Goal: Information Seeking & Learning: Check status

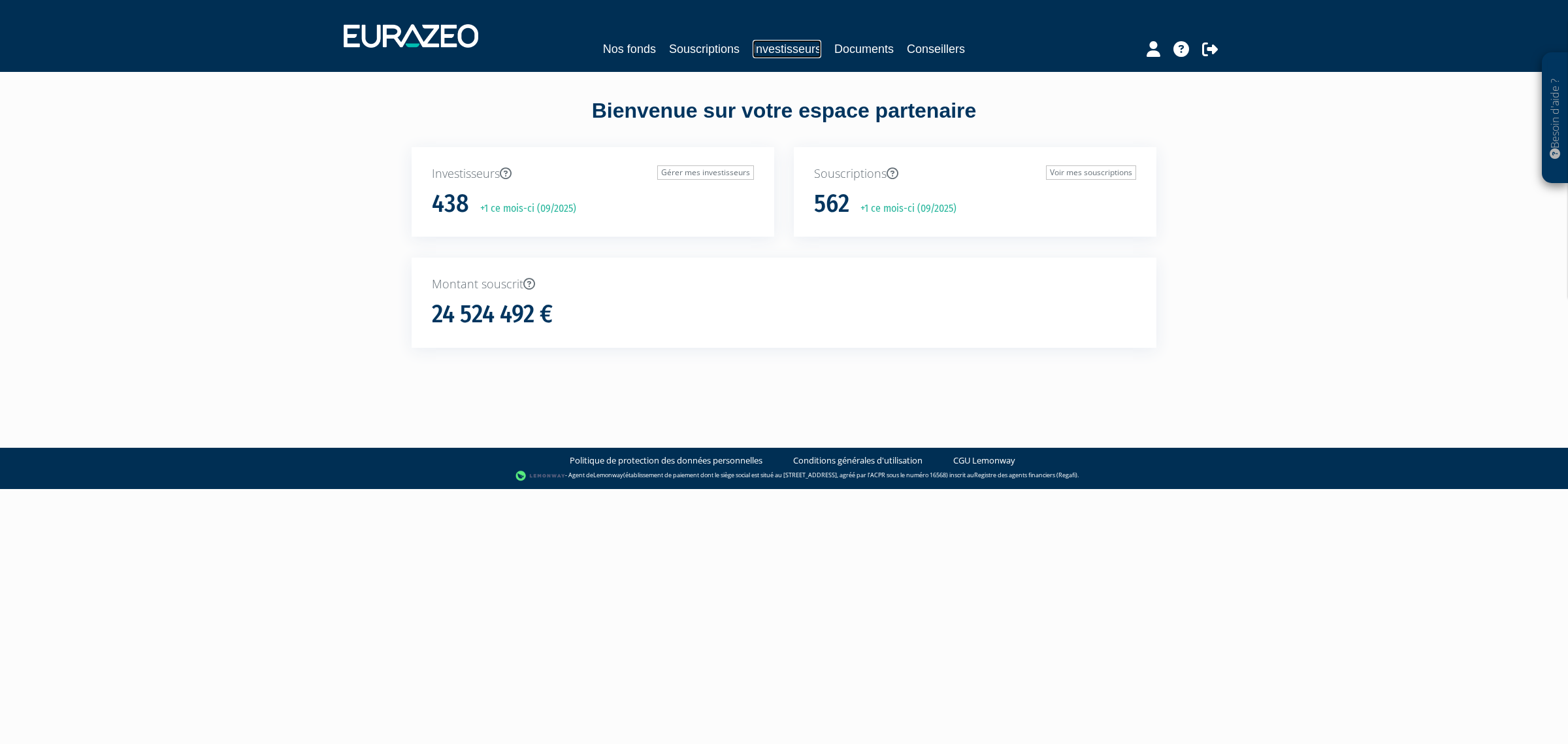
click at [792, 54] on link "Investisseurs" at bounding box center [786, 49] width 68 height 18
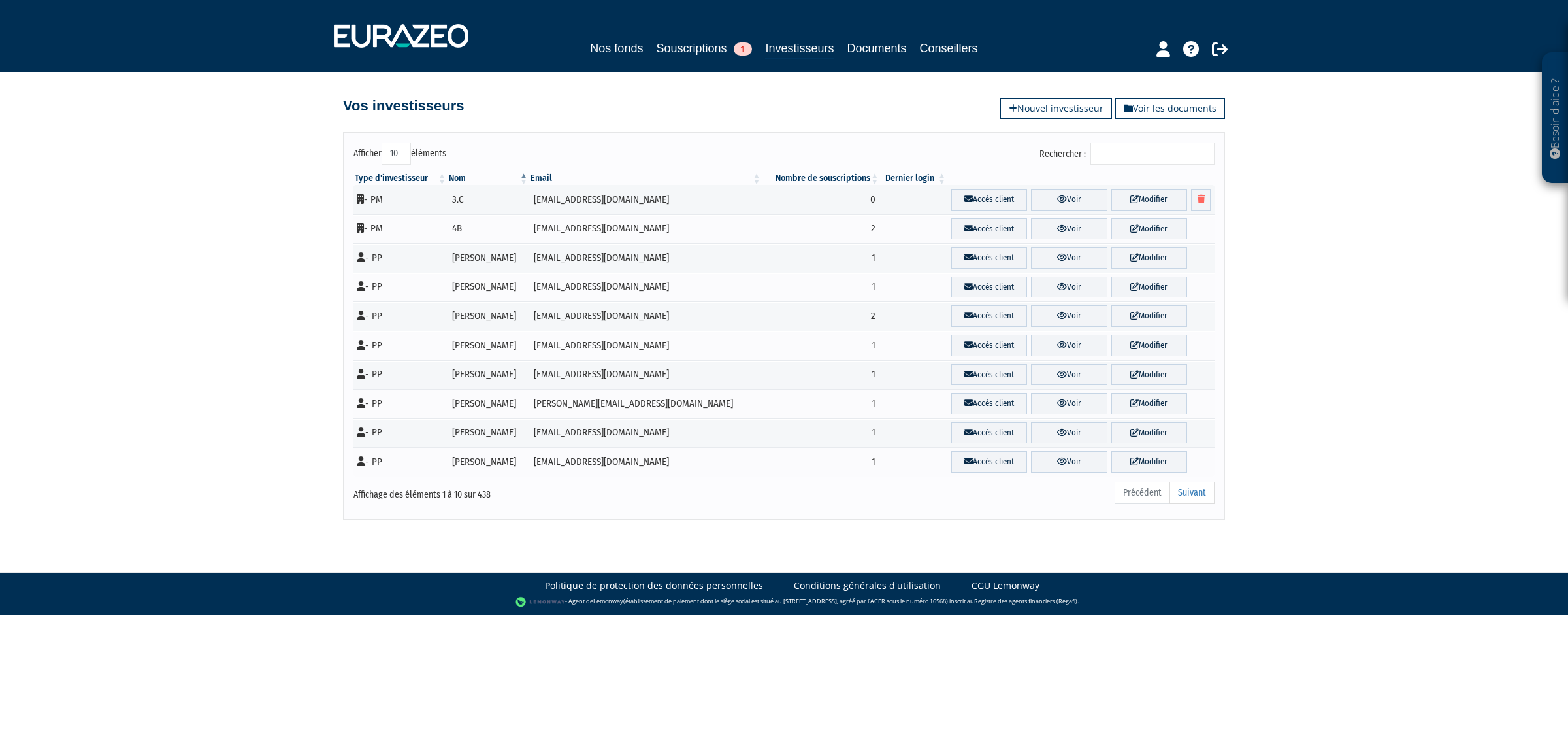
click at [1177, 158] on input "Rechercher :" at bounding box center [1152, 153] width 124 height 22
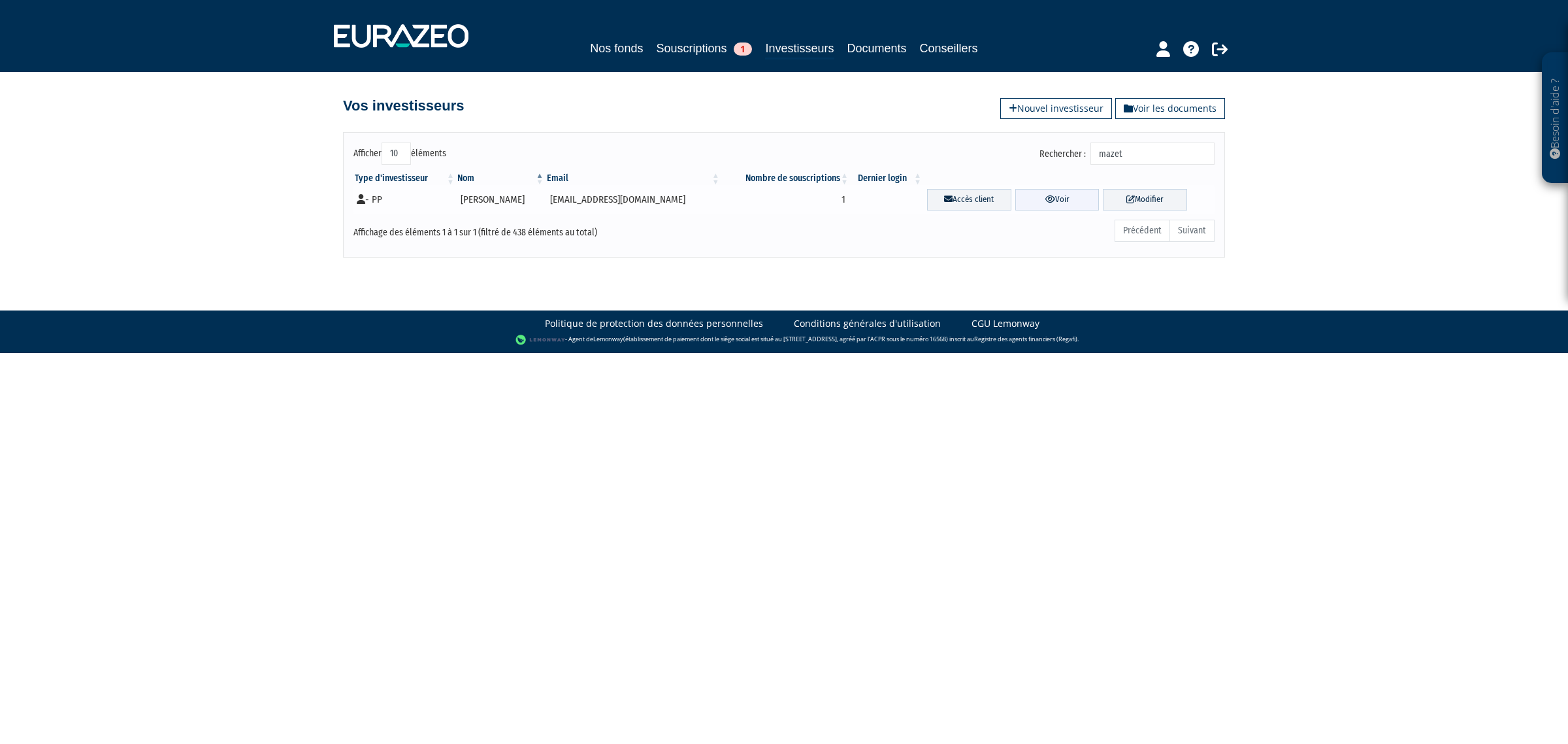
type input "mazet"
click at [1021, 194] on link "Voir" at bounding box center [1057, 200] width 84 height 22
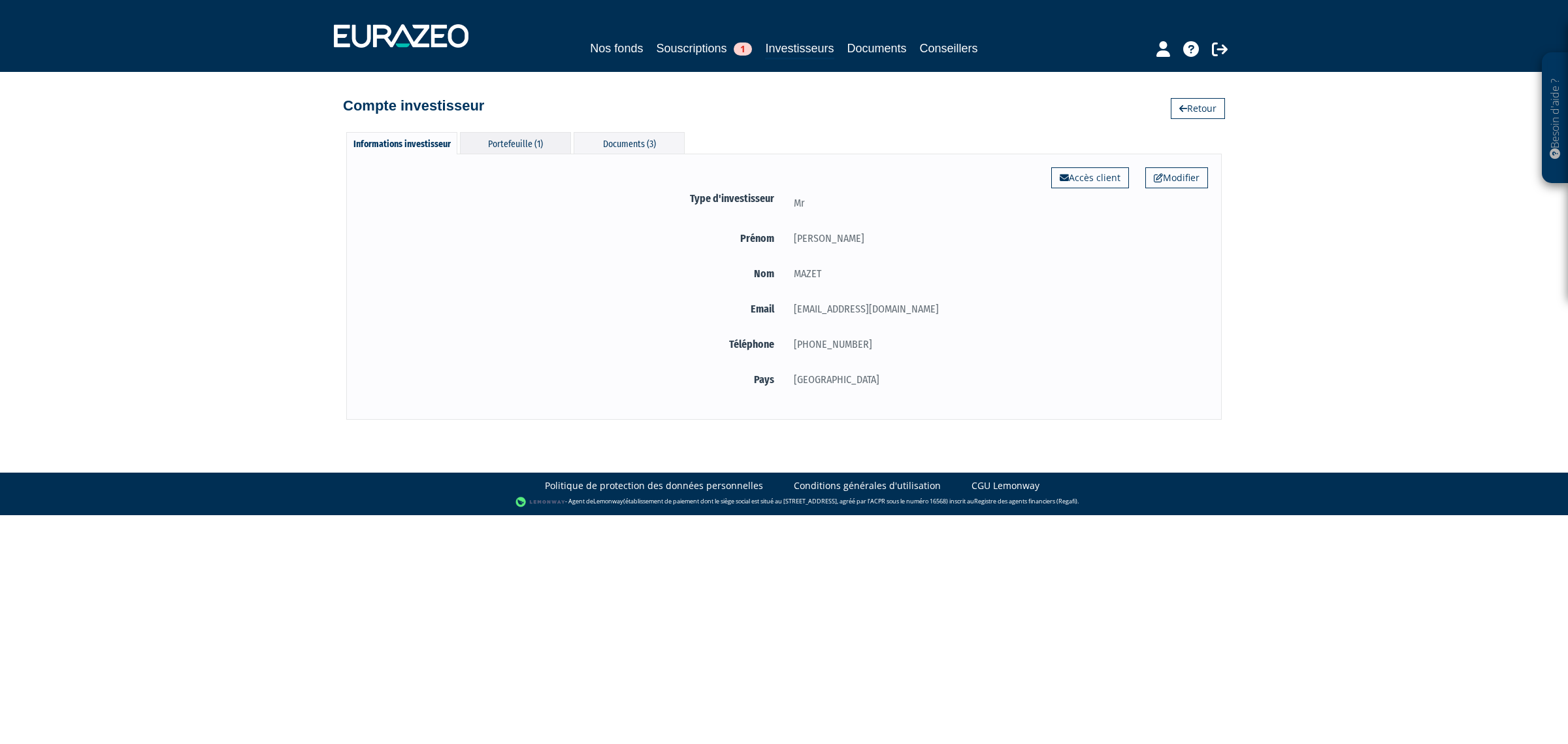
click at [533, 136] on div "Portefeuille (1)" at bounding box center [515, 143] width 111 height 22
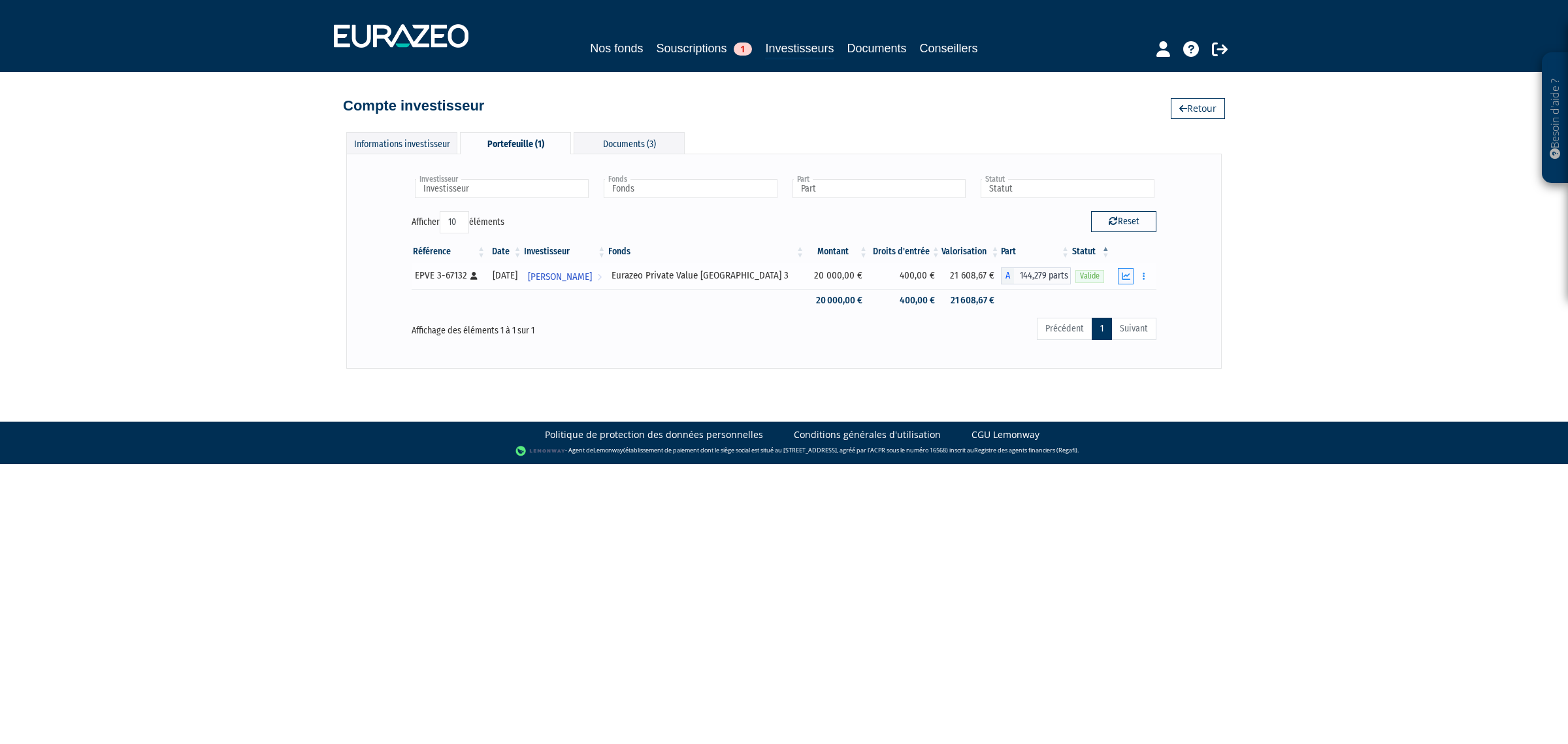
click at [1124, 279] on icon "button" at bounding box center [1126, 276] width 9 height 9
